Goal: Unclear: Unclear

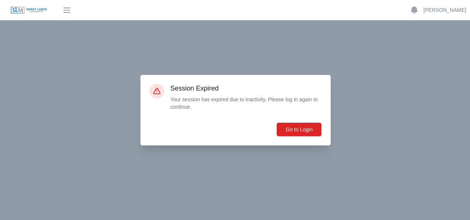
scroll to position [33, 0]
